Goal: Transaction & Acquisition: Download file/media

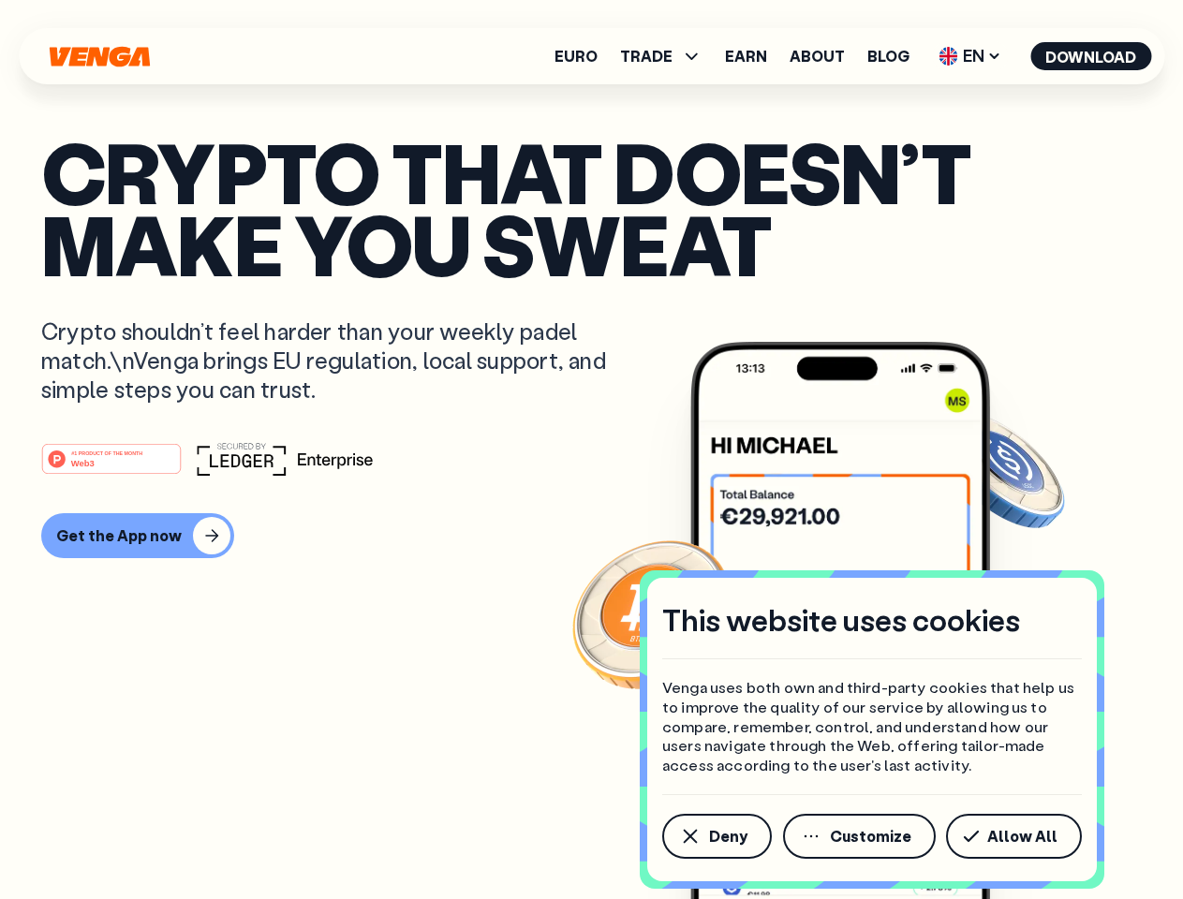
click at [591, 450] on div "#1 PRODUCT OF THE MONTH Web3" at bounding box center [591, 459] width 1101 height 34
click at [716, 836] on span "Deny" at bounding box center [728, 836] width 38 height 15
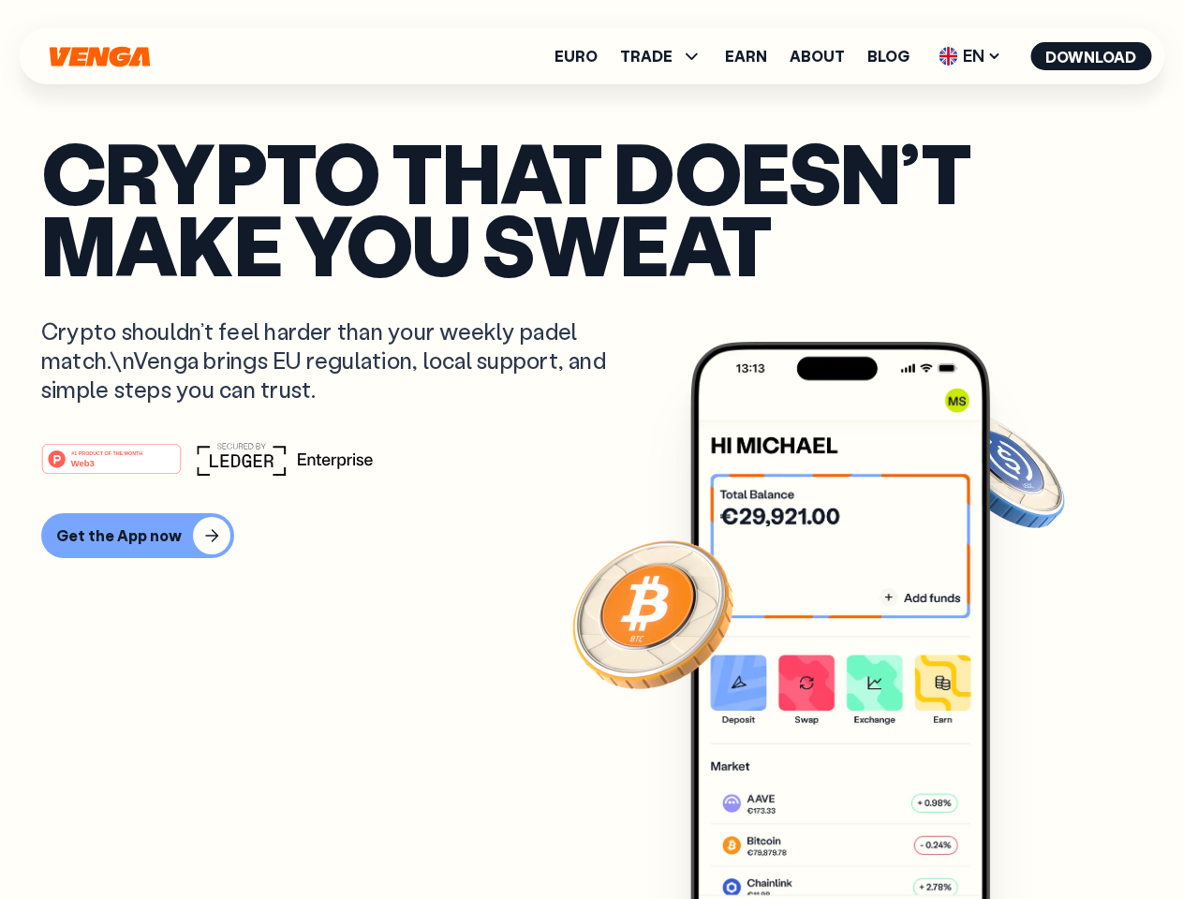
click at [861, 836] on img at bounding box center [840, 656] width 300 height 628
click at [1017, 836] on article "Crypto that doesn’t make you sweat Crypto shouldn’t feel harder than your weekl…" at bounding box center [591, 487] width 1101 height 702
click at [667, 56] on span "TRADE" at bounding box center [646, 56] width 52 height 15
click at [970, 56] on span "EN" at bounding box center [970, 56] width 76 height 30
click at [1091, 56] on button "Download" at bounding box center [1090, 56] width 121 height 28
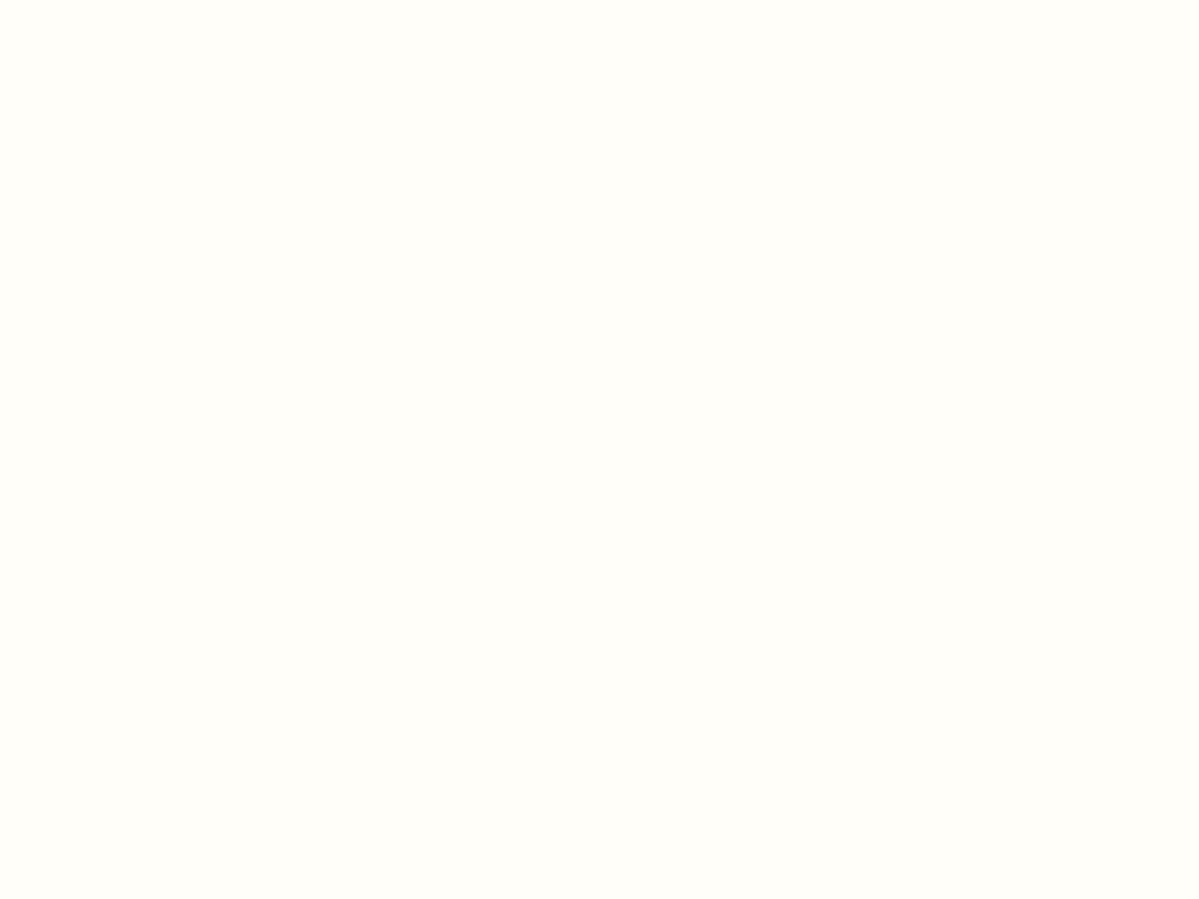
click at [135, 0] on html "This website uses cookies Venga uses both own and third-party cookies that help…" at bounding box center [599, 0] width 1199 height 0
click at [114, 0] on html "This website uses cookies Venga uses both own and third-party cookies that help…" at bounding box center [599, 0] width 1199 height 0
